Goal: Use online tool/utility: Use online tool/utility

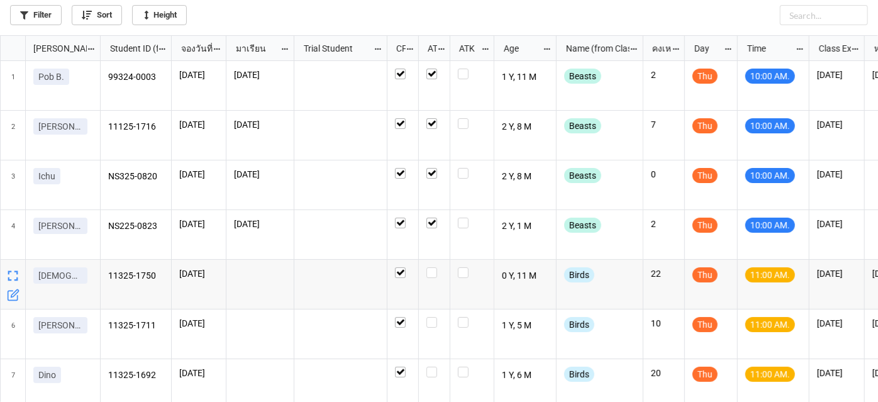
scroll to position [360, 871]
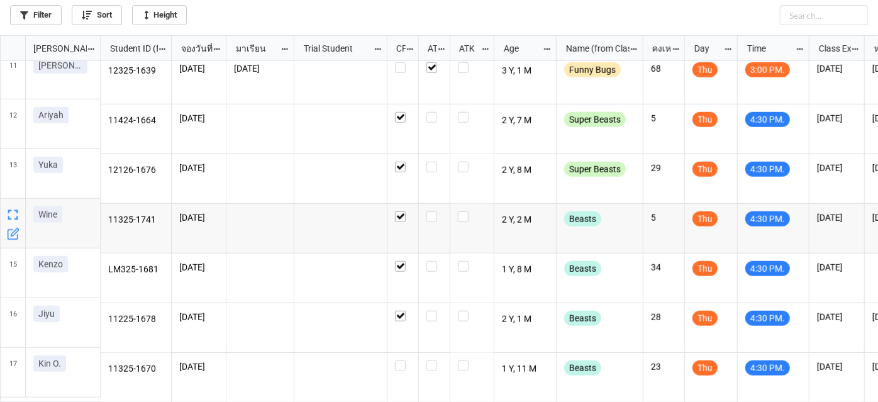
scroll to position [451, 0]
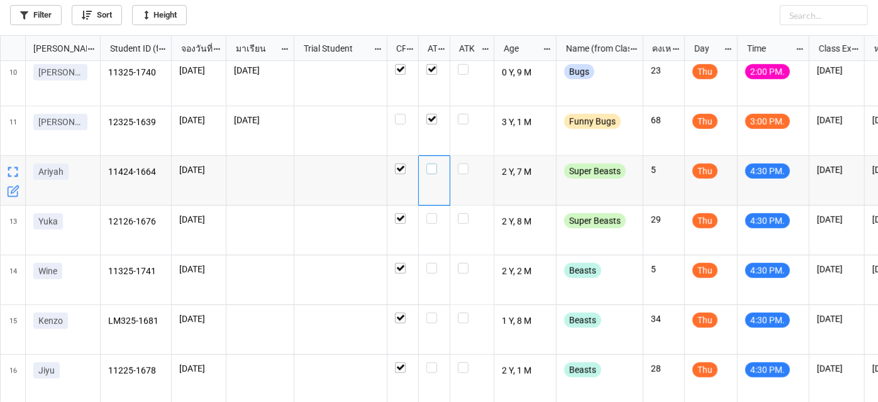
click at [431, 163] on label "grid" at bounding box center [434, 163] width 16 height 0
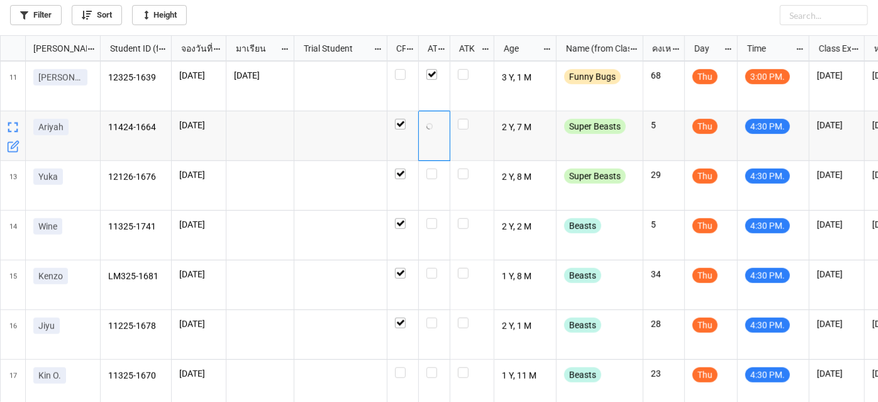
scroll to position [508, 0]
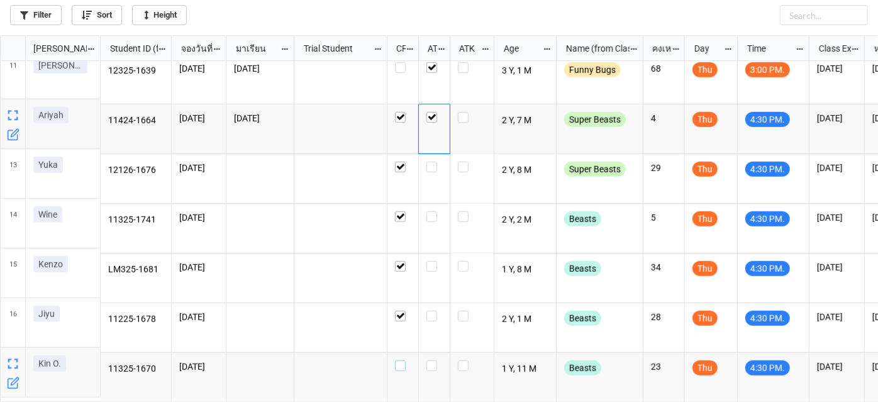
click at [406, 360] on div "grid" at bounding box center [403, 365] width 16 height 11
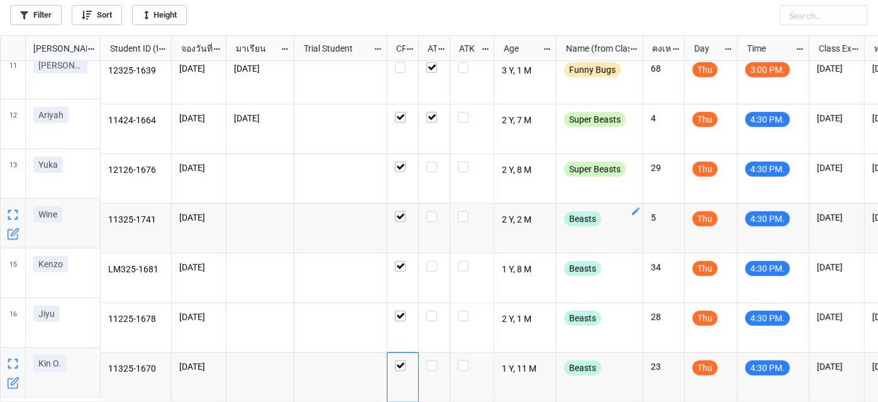
scroll to position [509, 0]
checkbox input "true"
click at [401, 261] on label "grid" at bounding box center [403, 261] width 16 height 0
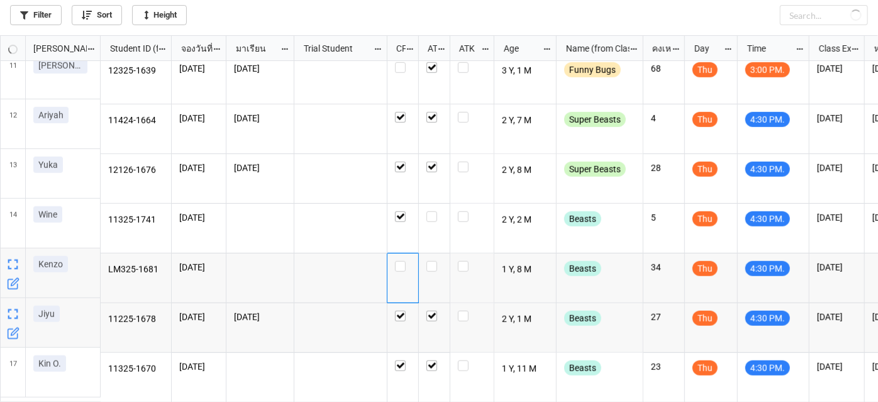
checkbox input "true"
